Goal: Find specific page/section: Locate a particular part of the current website

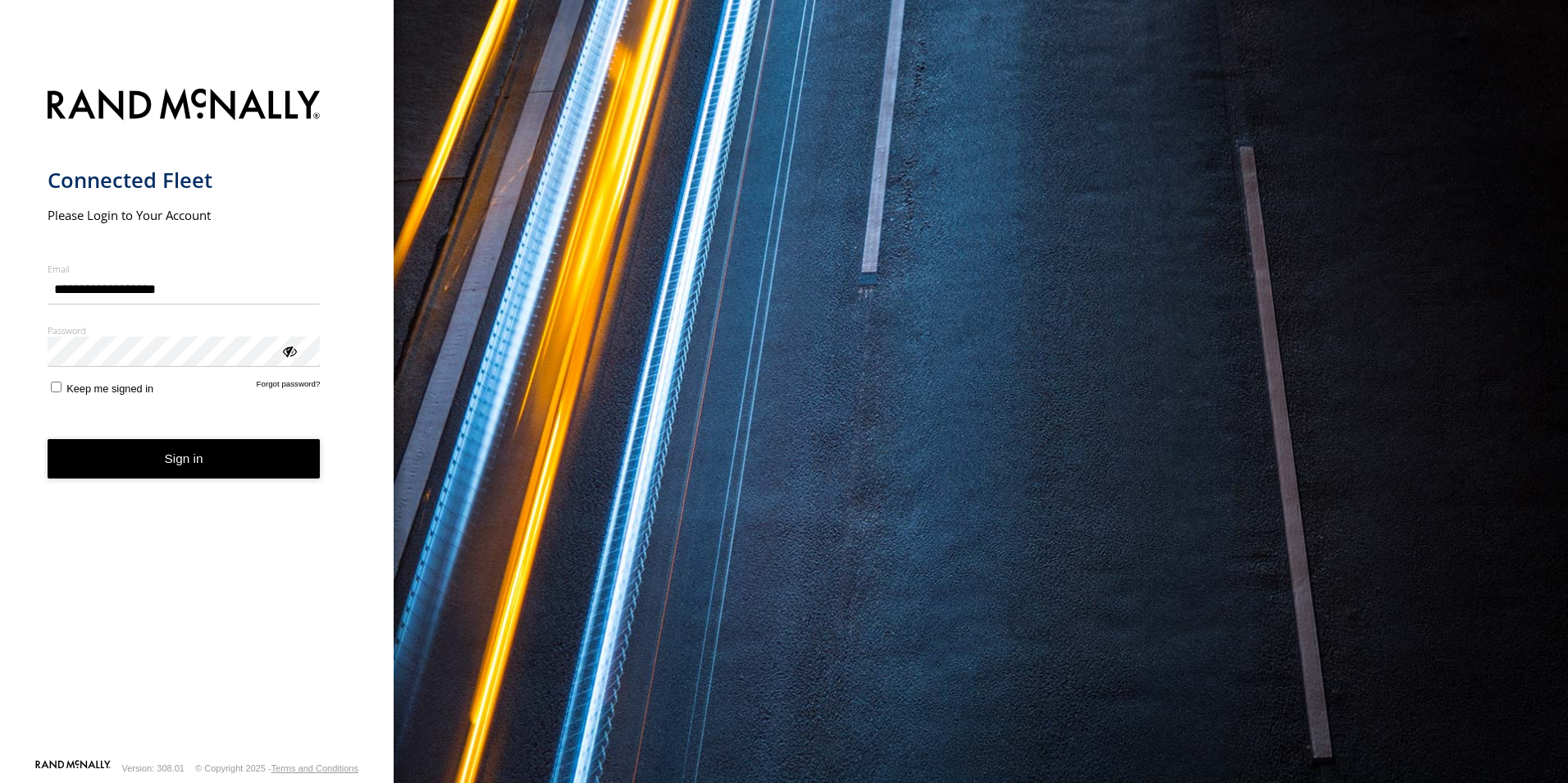
click at [213, 483] on form "**********" at bounding box center [197, 418] width 299 height 679
click at [189, 449] on button "Sign in" at bounding box center [184, 459] width 273 height 40
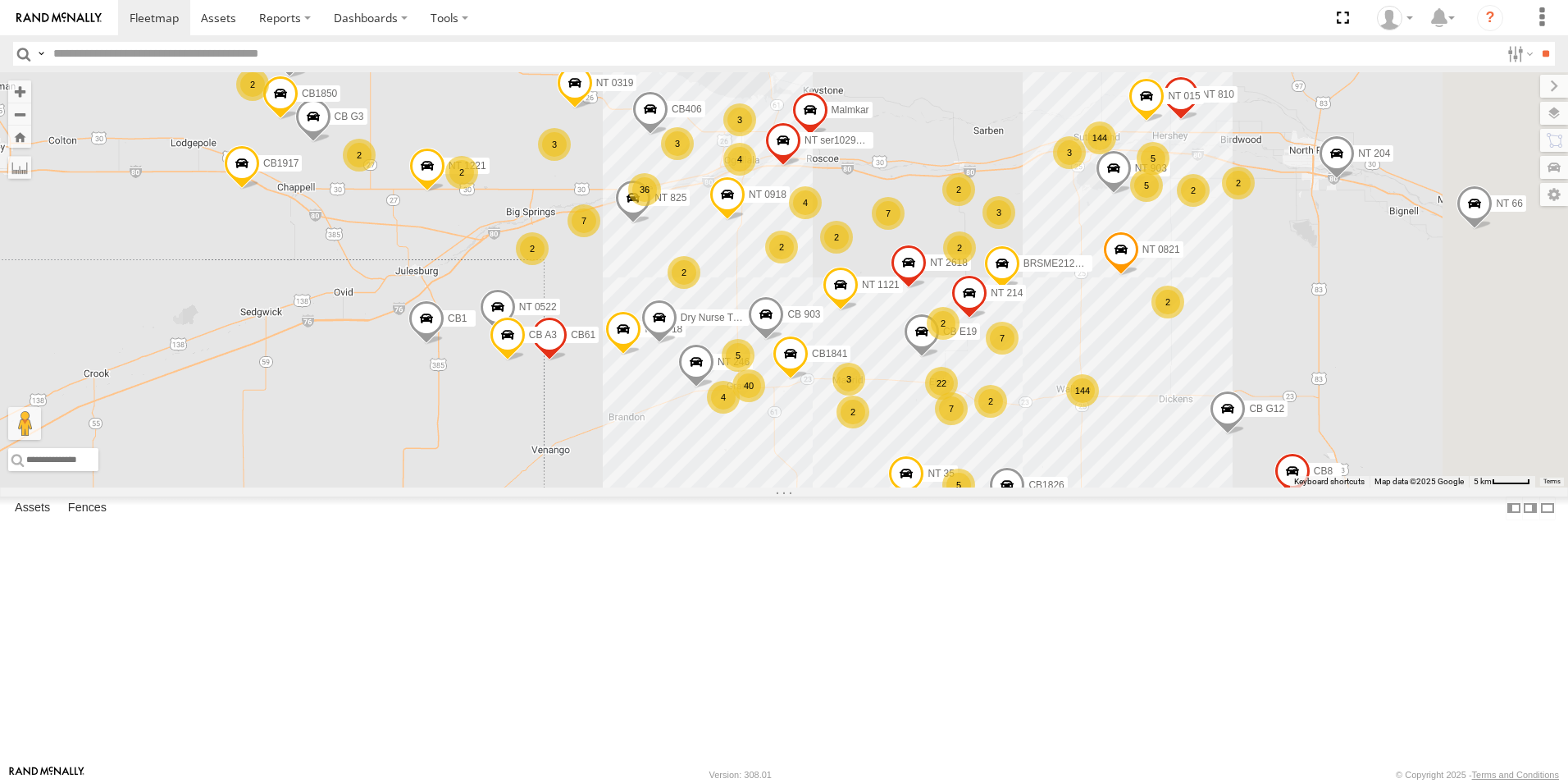
drag, startPoint x: 822, startPoint y: 492, endPoint x: 771, endPoint y: 537, distance: 68.0
click at [771, 487] on div "CB1917 NT 121 CB G12 NT 0918 CB61 NT 820 NT 1121 CB1 CB1818 CB122 NT 66 NT 0819…" at bounding box center [784, 280] width 1568 height 415
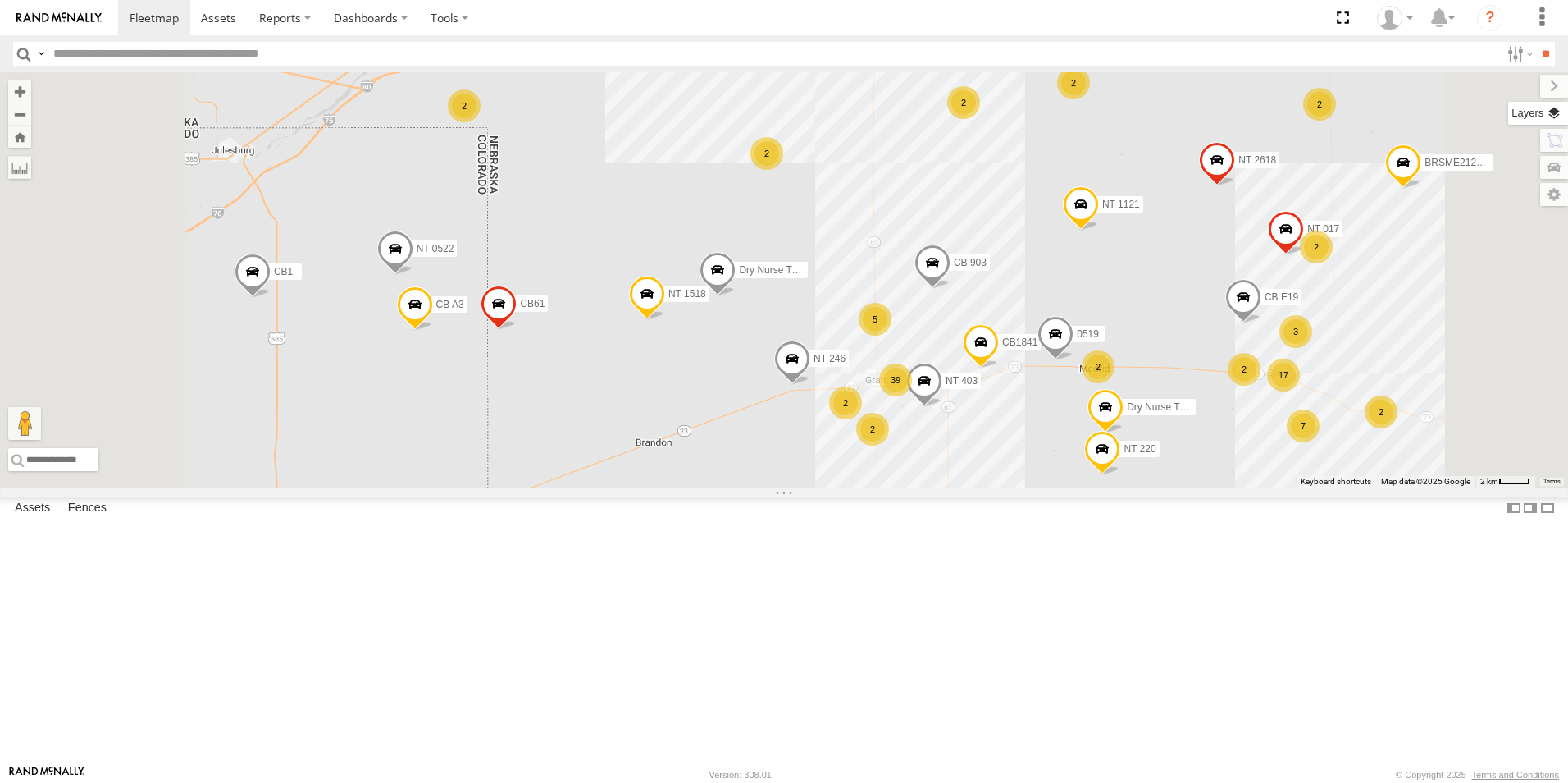
click at [1561, 106] on label at bounding box center [1537, 113] width 60 height 23
click at [0, 0] on span "Basemaps" at bounding box center [0, 0] width 0 height 0
click at [0, 0] on span "Satellite + Roadmap" at bounding box center [0, 0] width 0 height 0
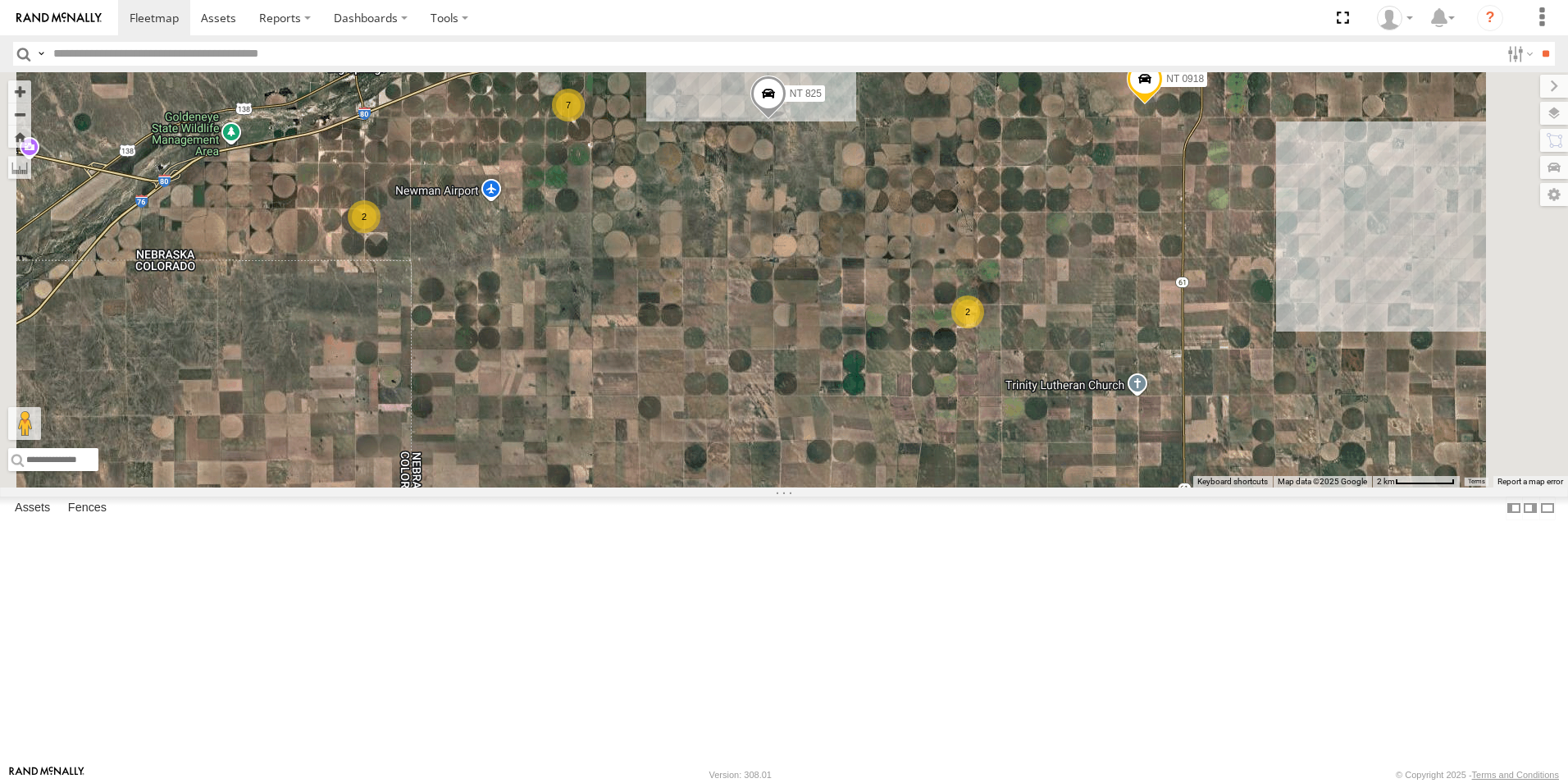
drag, startPoint x: 867, startPoint y: 242, endPoint x: 793, endPoint y: 389, distance: 164.6
click at [793, 389] on div "CB1917 NT 121 CB G12 NT 0918 CB61 NT 820 NT 1121 CB1 CB1818 CB122 NT 66 NT 0819…" at bounding box center [784, 280] width 1568 height 415
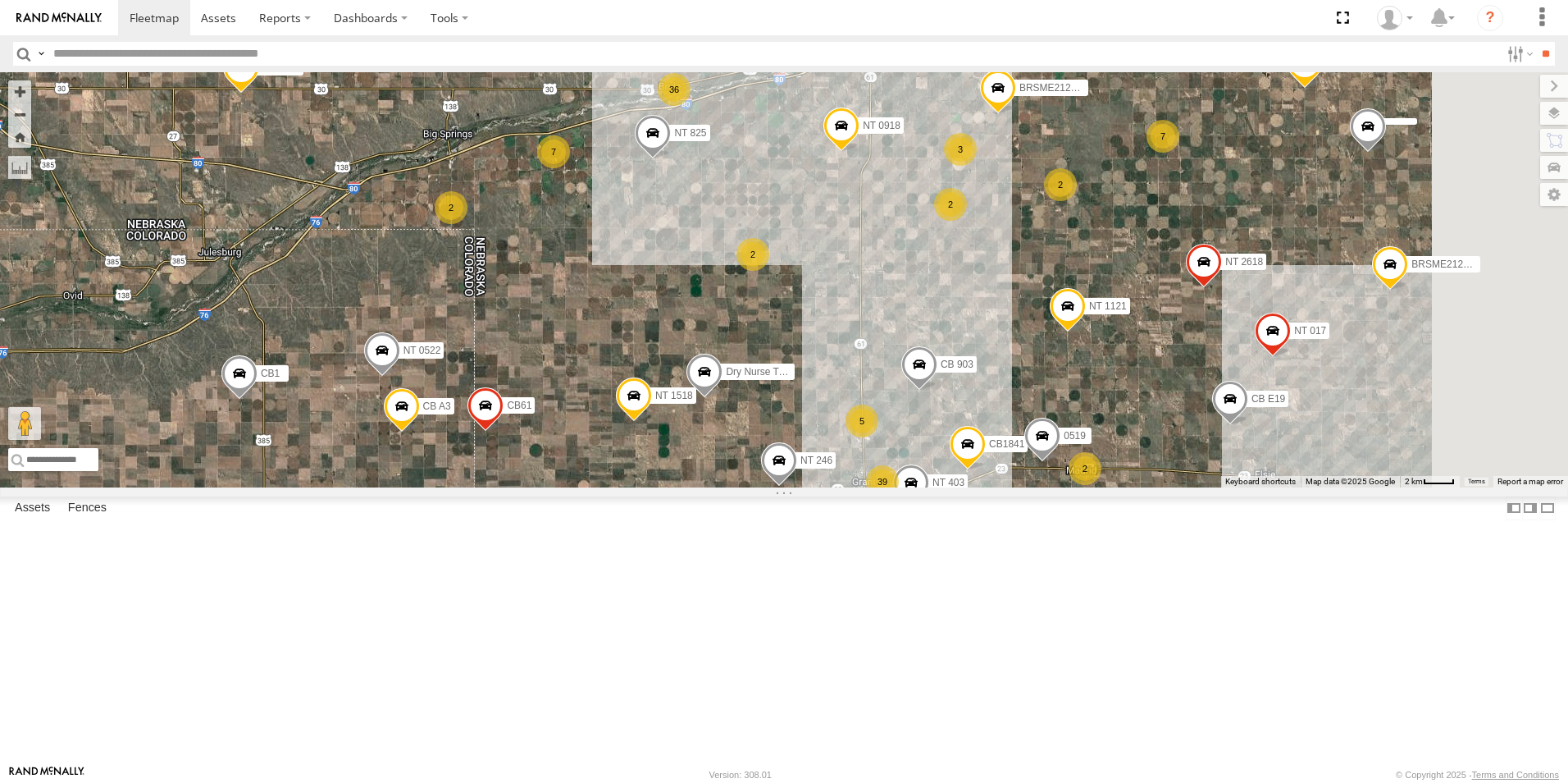
drag, startPoint x: 771, startPoint y: 438, endPoint x: 560, endPoint y: 367, distance: 222.6
click at [560, 367] on div "CB1917 NT 121 CB G12 NT 0918 CB61 NT 820 NT 1121 CB1 CB1818 CB122 NT 66 NT 0819…" at bounding box center [784, 280] width 1568 height 415
